Goal: Find specific page/section: Find specific page/section

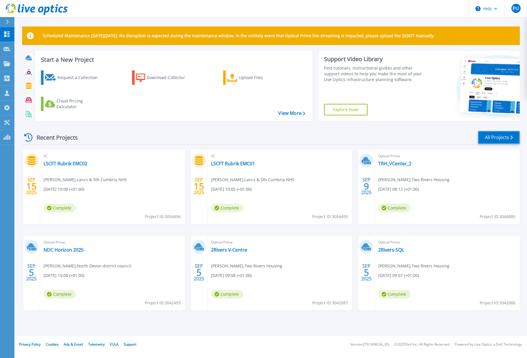
click at [502, 138] on link "All Projects" at bounding box center [499, 137] width 42 height 13
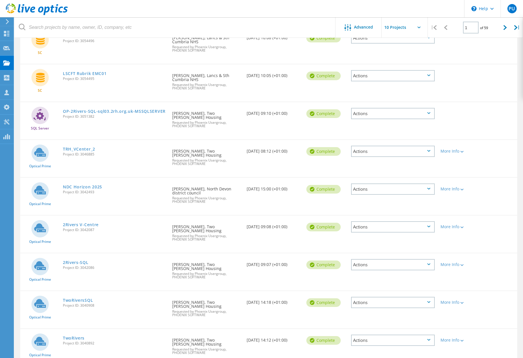
scroll to position [136, 0]
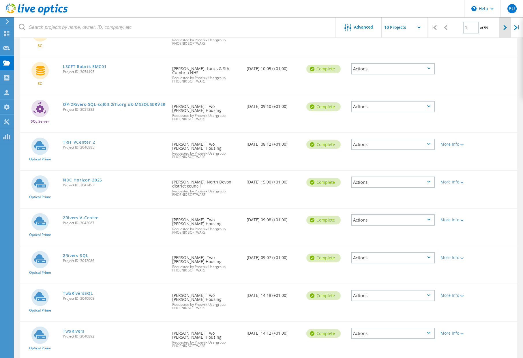
click at [504, 26] on icon at bounding box center [504, 27] width 3 height 5
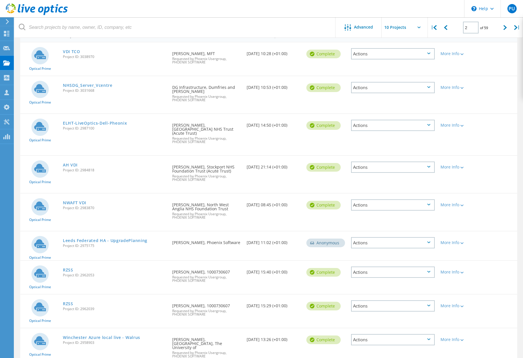
scroll to position [13, 0]
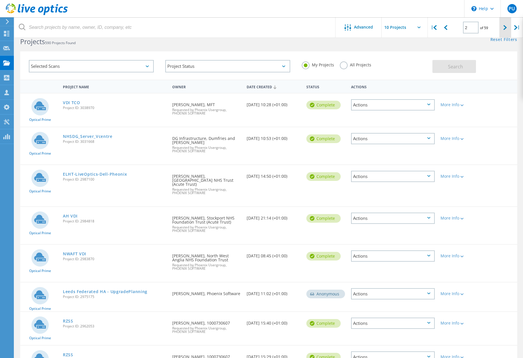
click at [507, 29] on icon at bounding box center [504, 27] width 3 height 5
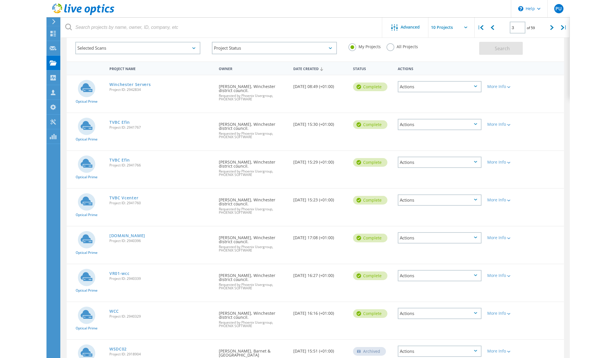
scroll to position [0, 0]
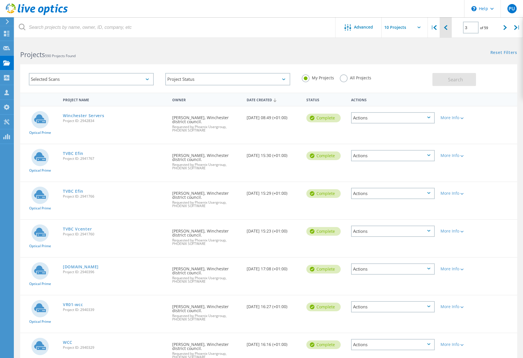
click at [446, 28] on icon at bounding box center [445, 27] width 3 height 5
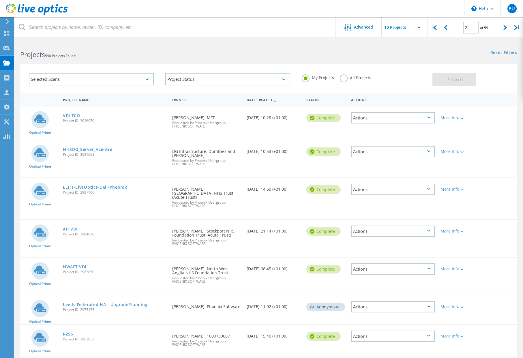
click at [445, 29] on icon at bounding box center [445, 27] width 3 height 5
type input "1"
